Goal: Task Accomplishment & Management: Complete application form

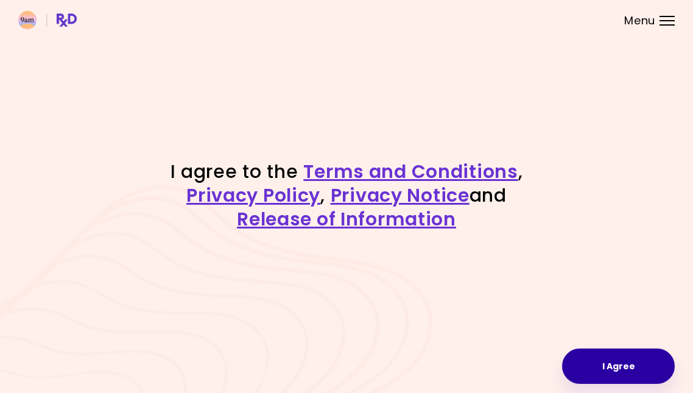
click at [607, 363] on button "I Agree" at bounding box center [618, 365] width 113 height 35
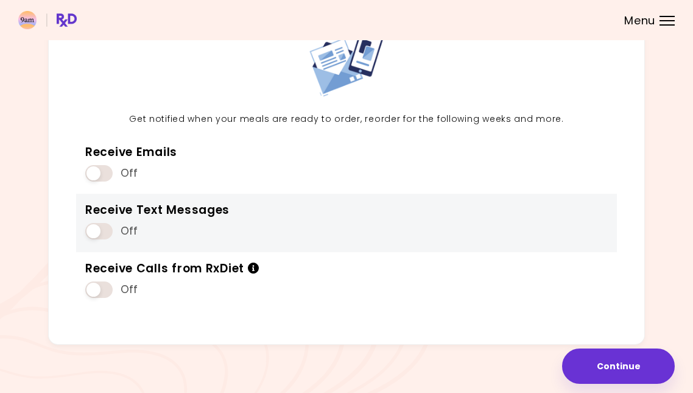
scroll to position [80, 0]
click at [104, 233] on span at bounding box center [98, 231] width 27 height 16
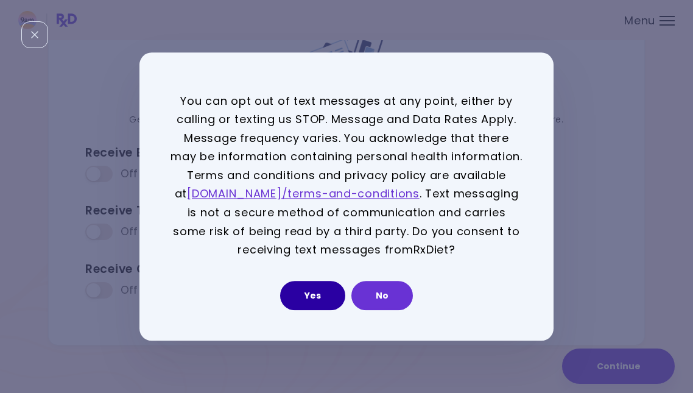
click at [301, 297] on button "Yes" at bounding box center [312, 295] width 65 height 29
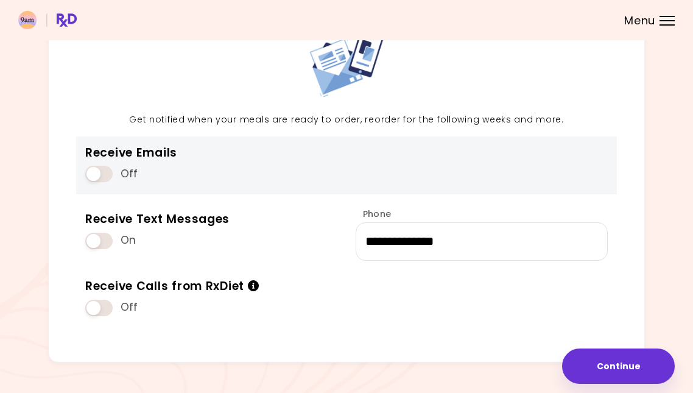
click at [111, 169] on span at bounding box center [98, 174] width 27 height 16
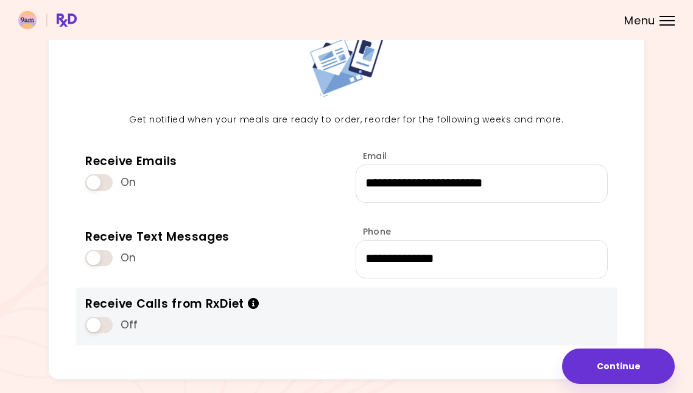
click at [107, 323] on span at bounding box center [98, 325] width 27 height 16
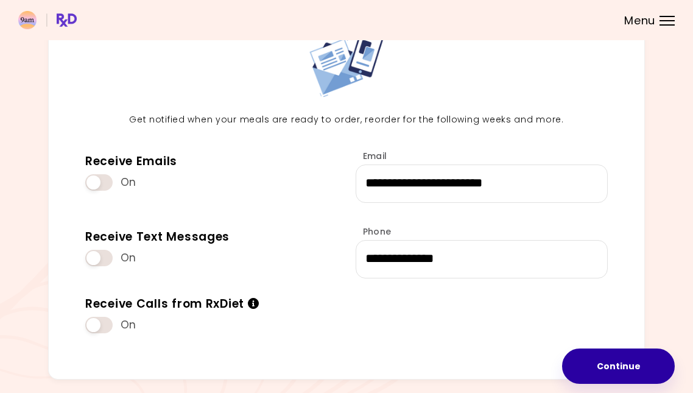
click at [635, 371] on button "Continue" at bounding box center [618, 365] width 113 height 35
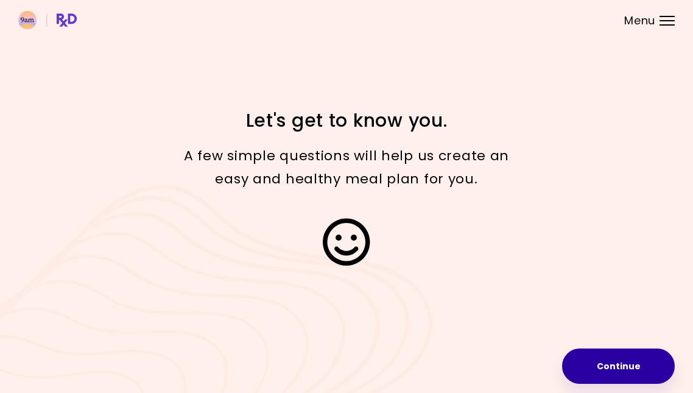
click at [619, 368] on button "Continue" at bounding box center [618, 365] width 113 height 35
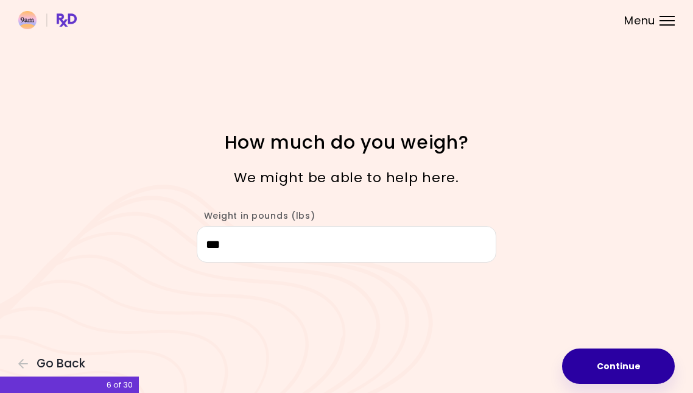
click at [603, 368] on button "Continue" at bounding box center [618, 365] width 113 height 35
select select "****"
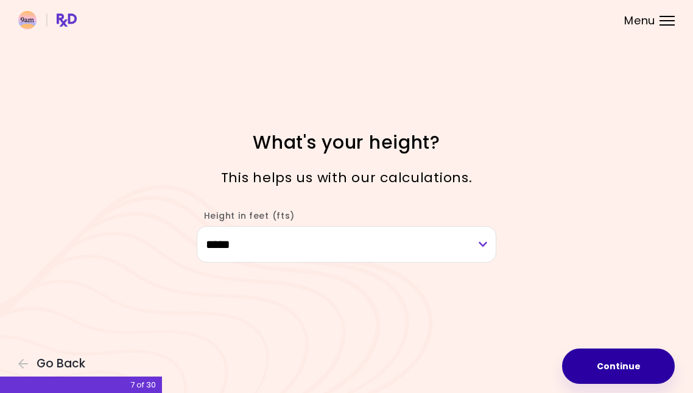
click at [626, 369] on button "Continue" at bounding box center [618, 365] width 113 height 35
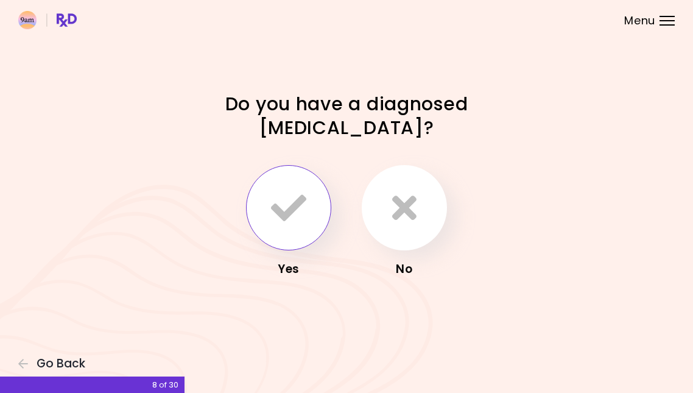
click at [270, 194] on button "button" at bounding box center [288, 207] width 85 height 85
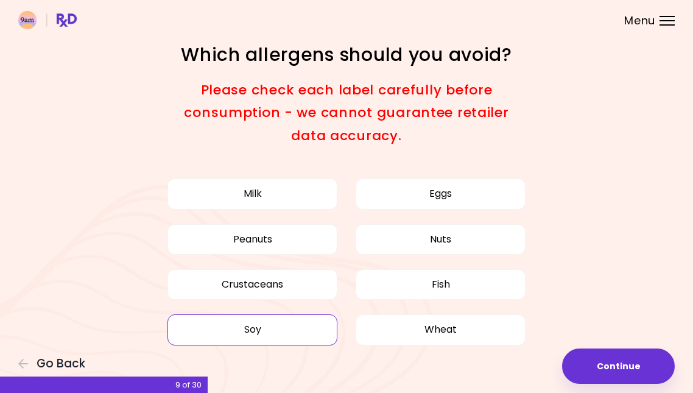
click at [285, 323] on button "Soy" at bounding box center [252, 329] width 170 height 30
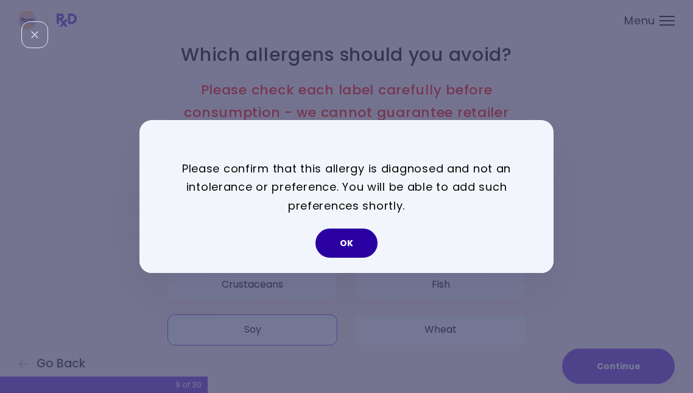
click at [346, 236] on button "OK" at bounding box center [346, 242] width 62 height 29
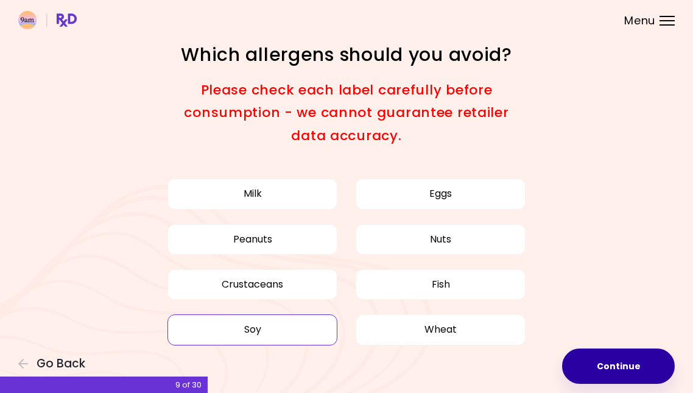
click at [614, 361] on button "Continue" at bounding box center [618, 365] width 113 height 35
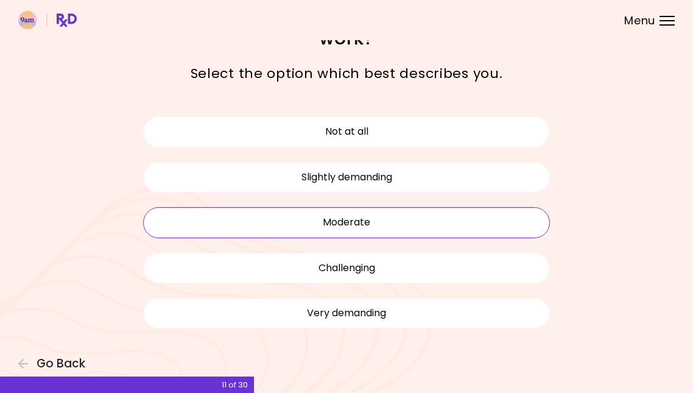
scroll to position [40, 0]
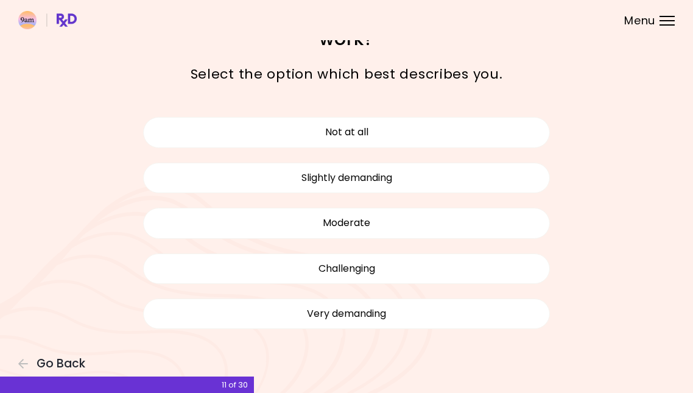
click at [437, 14] on header at bounding box center [346, 20] width 693 height 40
click at [437, 16] on header at bounding box center [346, 20] width 693 height 40
click at [575, 75] on div "Select the option which best describes you." at bounding box center [346, 74] width 499 height 41
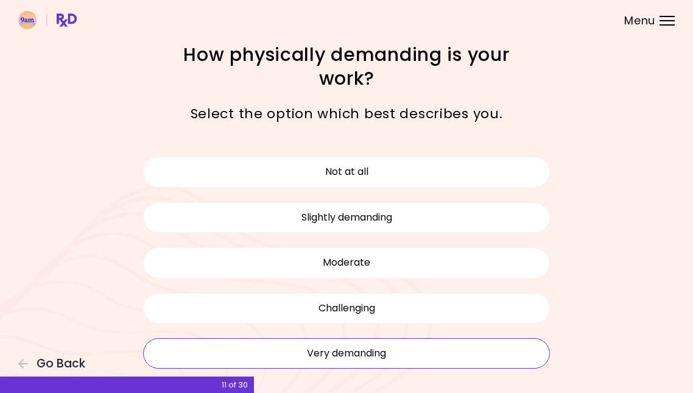
scroll to position [0, 0]
click at [368, 357] on button "Very demanding" at bounding box center [346, 353] width 407 height 30
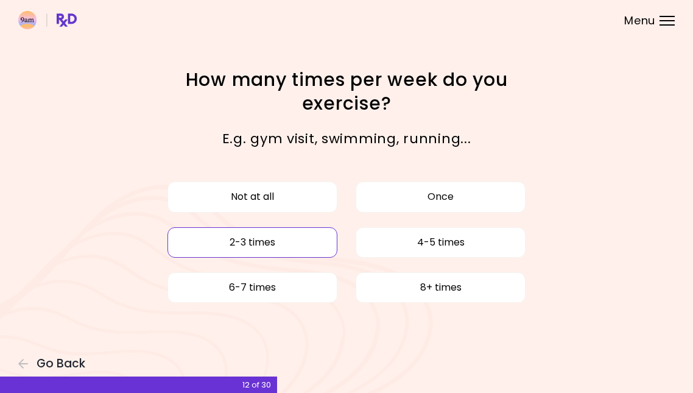
click at [283, 248] on button "2-3 times" at bounding box center [252, 242] width 170 height 30
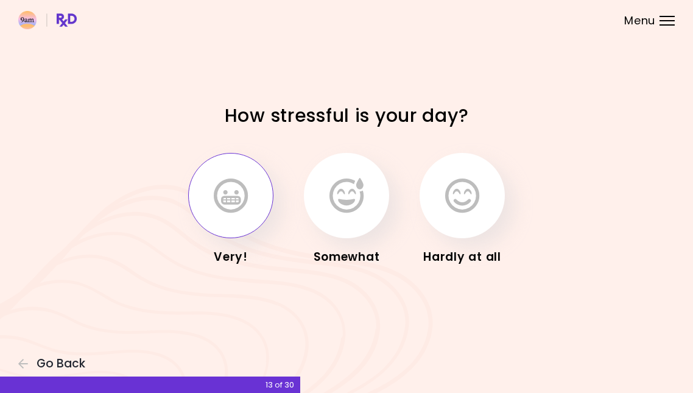
click at [227, 200] on icon "button" at bounding box center [231, 195] width 34 height 35
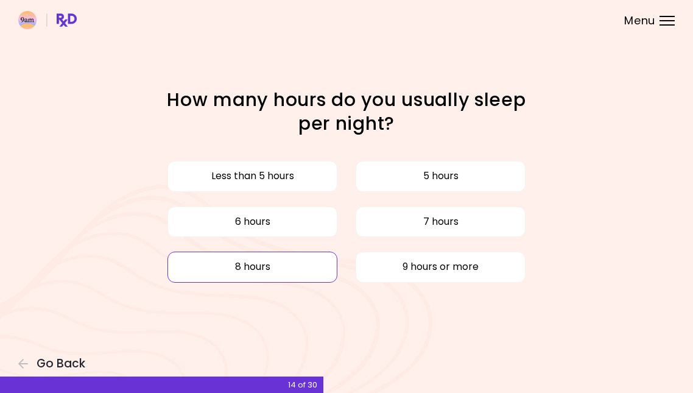
click at [292, 261] on button "8 hours" at bounding box center [252, 266] width 170 height 30
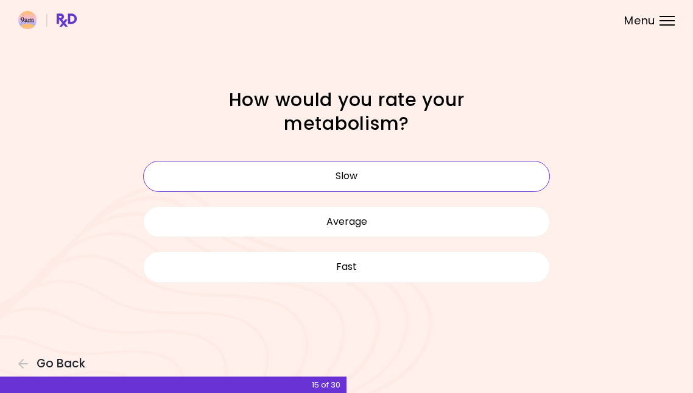
click at [357, 172] on button "Slow" at bounding box center [346, 176] width 407 height 30
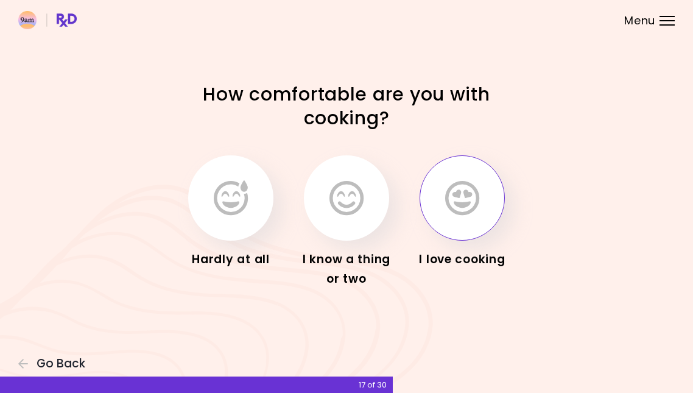
click at [450, 197] on icon "button" at bounding box center [462, 197] width 34 height 35
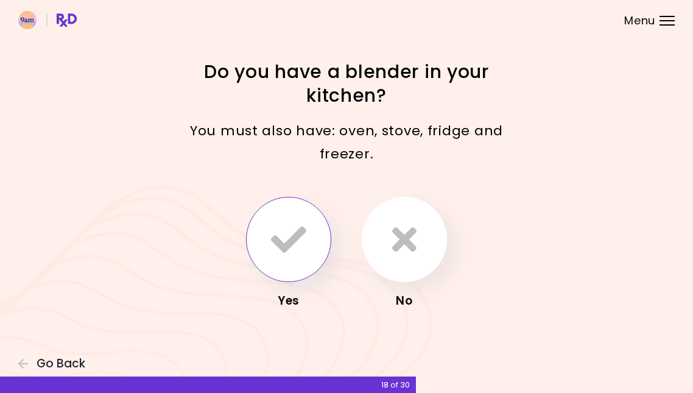
click at [283, 253] on icon "button" at bounding box center [288, 239] width 35 height 35
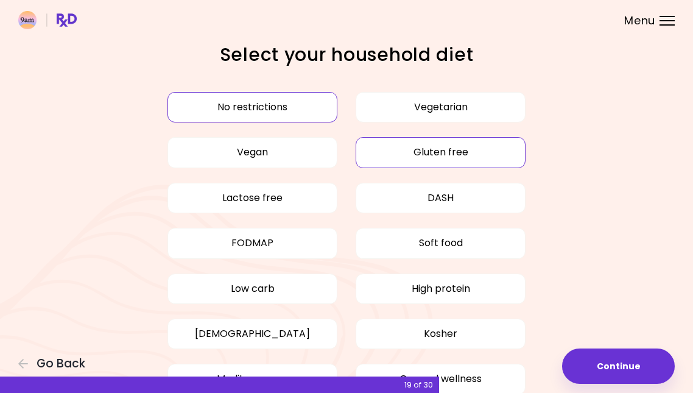
click at [468, 155] on button "Gluten free" at bounding box center [441, 152] width 170 height 30
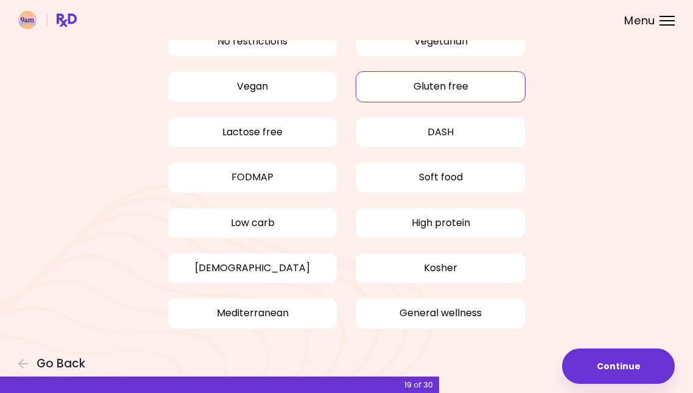
scroll to position [65, 0]
click at [236, 213] on button "Low carb" at bounding box center [252, 223] width 170 height 30
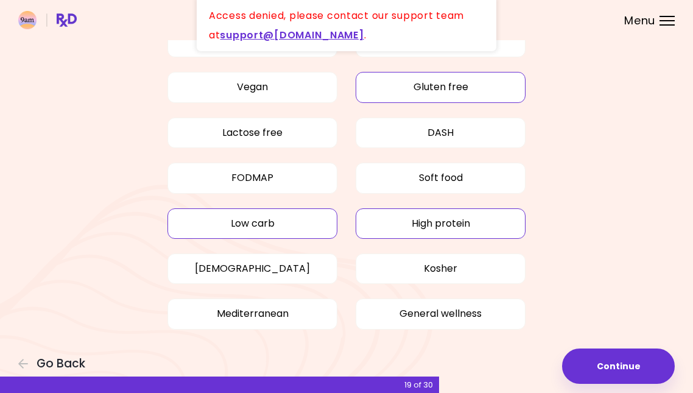
click at [481, 227] on button "High protein" at bounding box center [441, 223] width 170 height 30
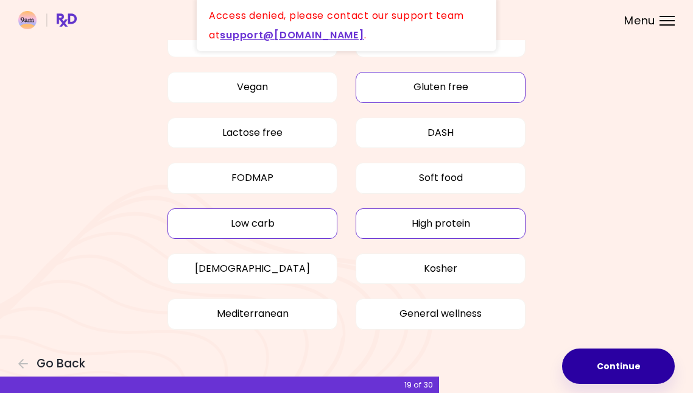
click at [611, 367] on button "Continue" at bounding box center [618, 365] width 113 height 35
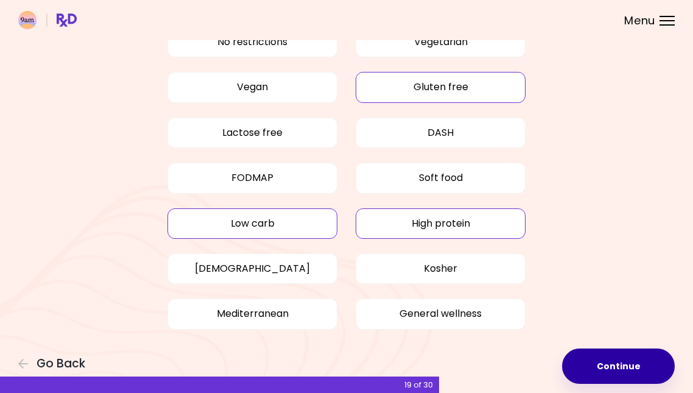
click at [603, 368] on button "Continue" at bounding box center [618, 365] width 113 height 35
